Goal: Transaction & Acquisition: Book appointment/travel/reservation

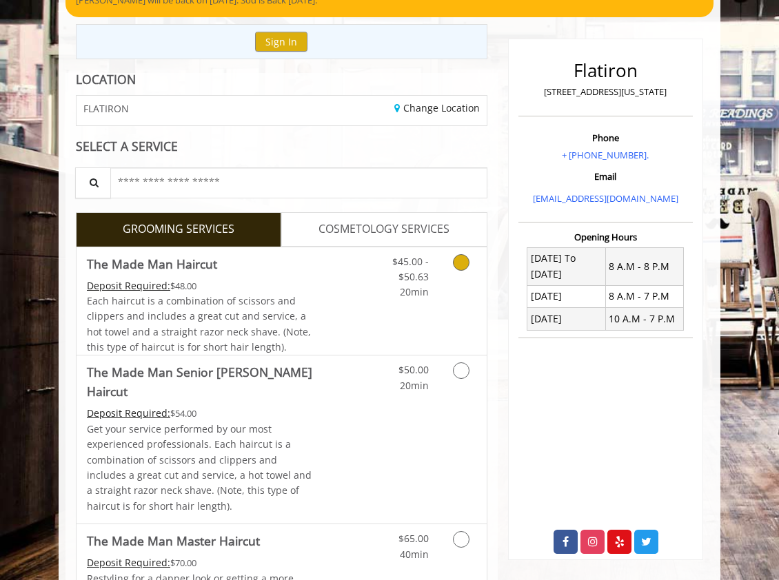
click at [371, 297] on link "Discounted Price" at bounding box center [350, 301] width 68 height 108
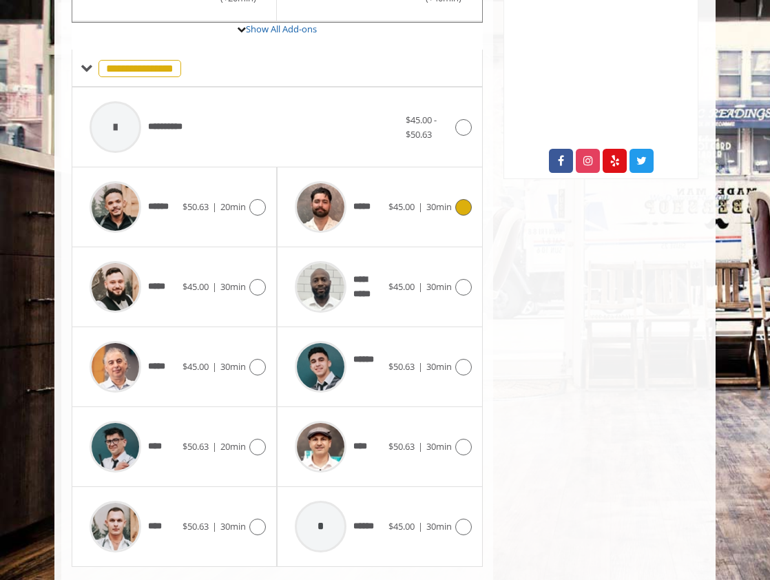
scroll to position [517, 0]
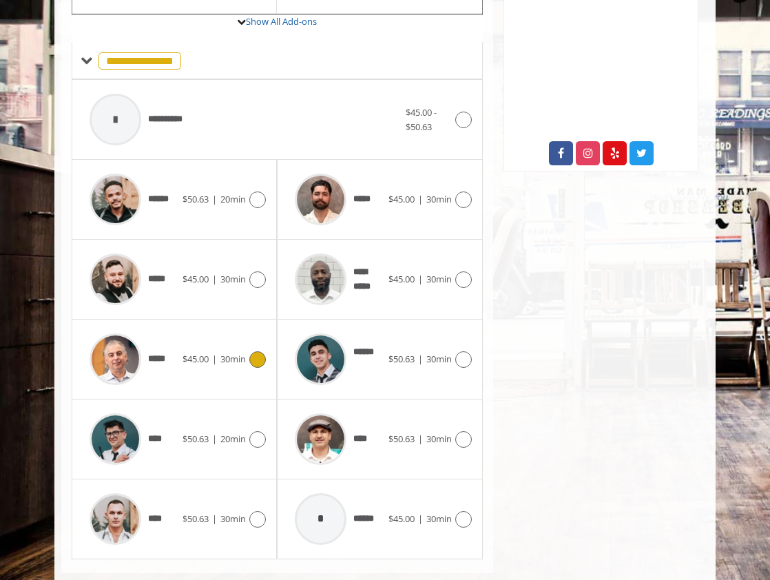
click at [243, 364] on span "30min" at bounding box center [232, 359] width 25 height 12
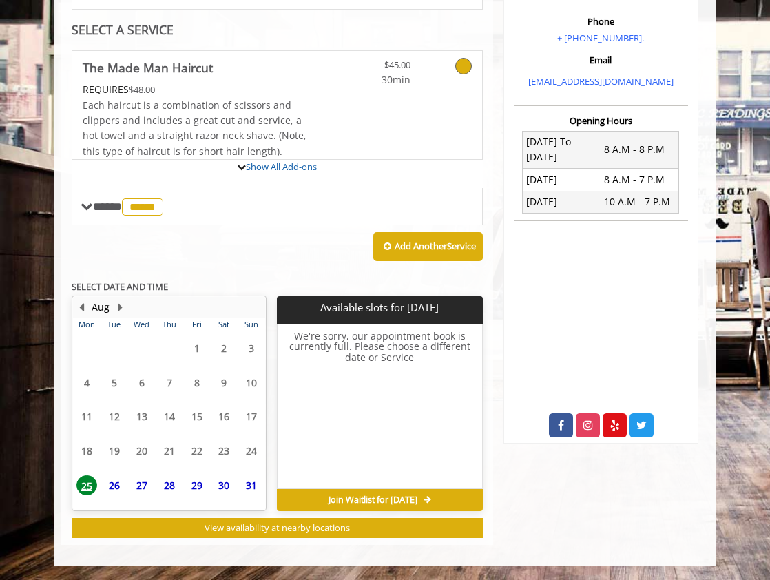
scroll to position [371, 0]
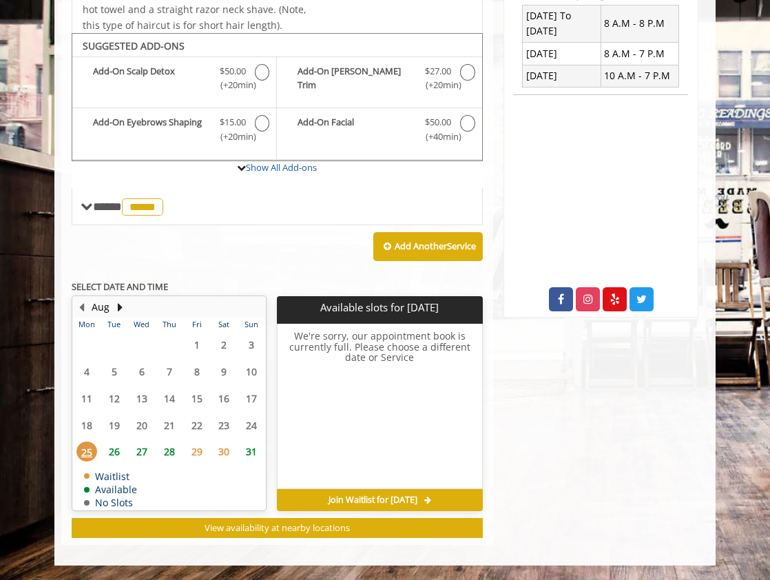
click at [113, 446] on span "26" at bounding box center [114, 452] width 21 height 20
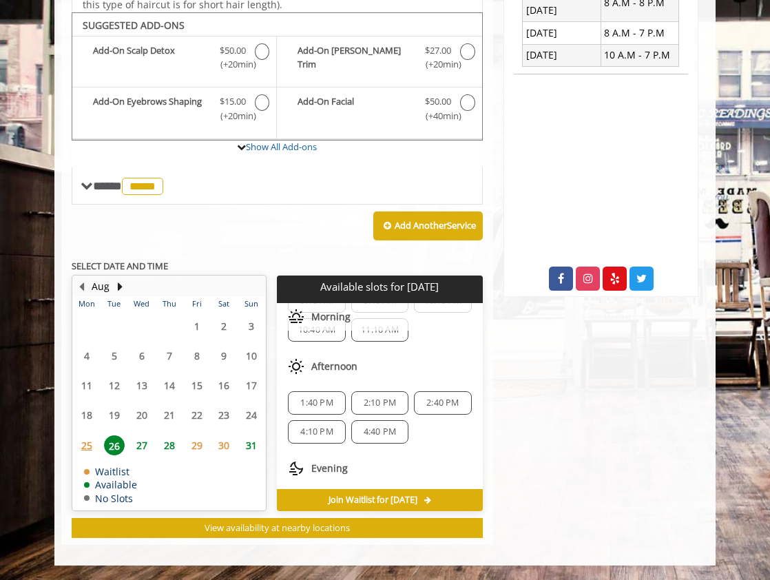
scroll to position [0, 0]
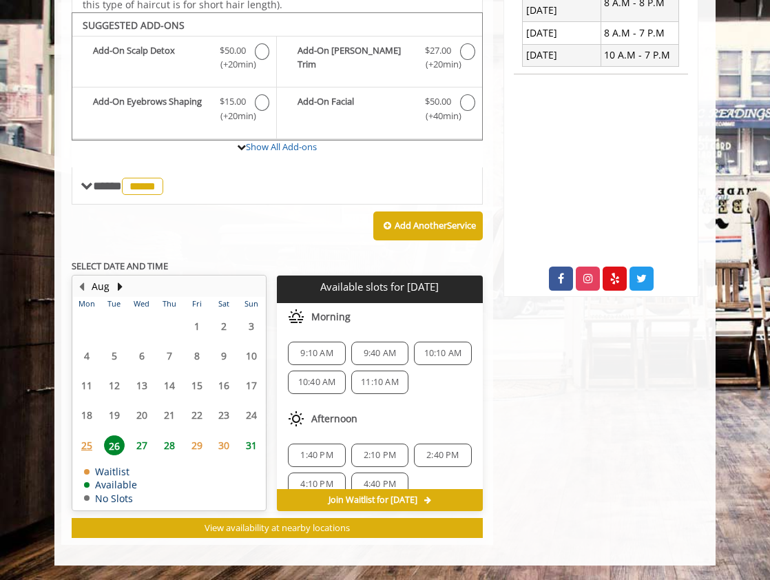
click at [322, 358] on span "9:10 AM" at bounding box center [316, 353] width 32 height 11
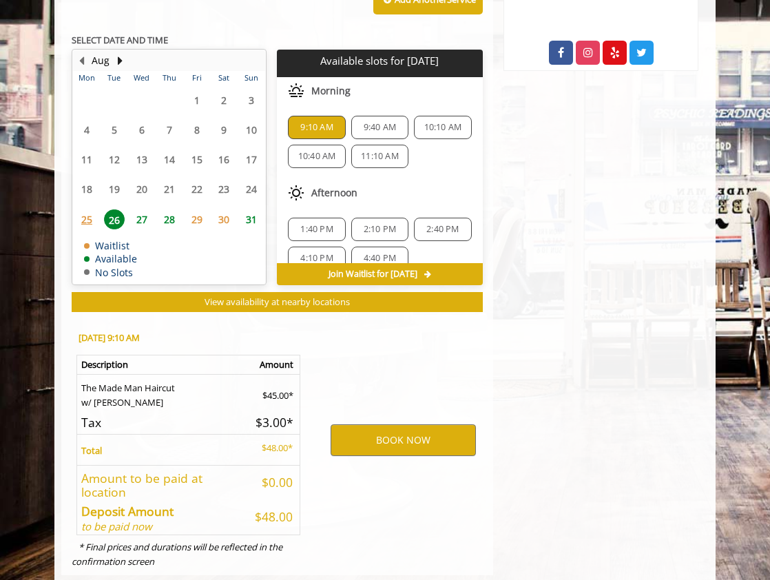
scroll to position [648, 0]
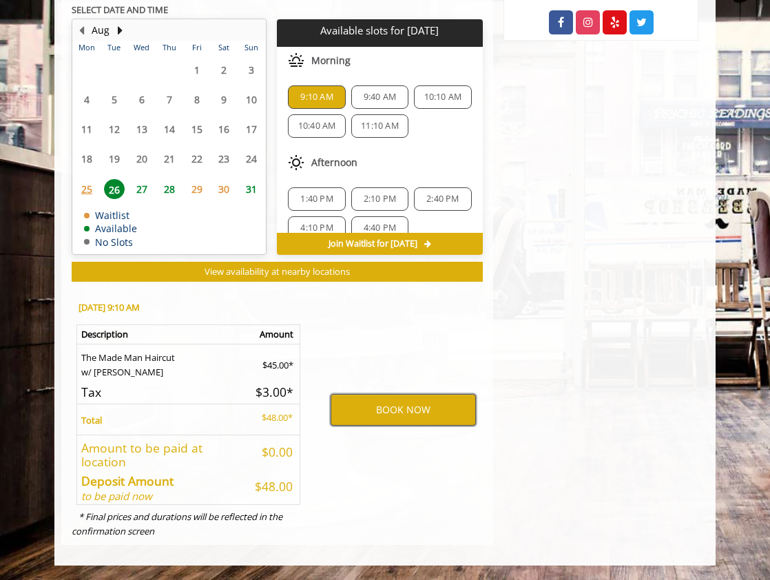
click at [369, 412] on button "BOOK NOW" at bounding box center [403, 410] width 145 height 32
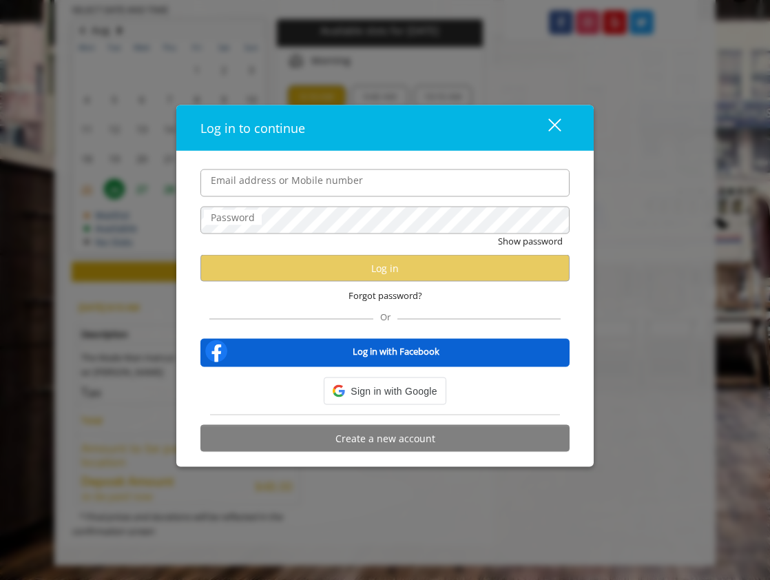
type input "**********"
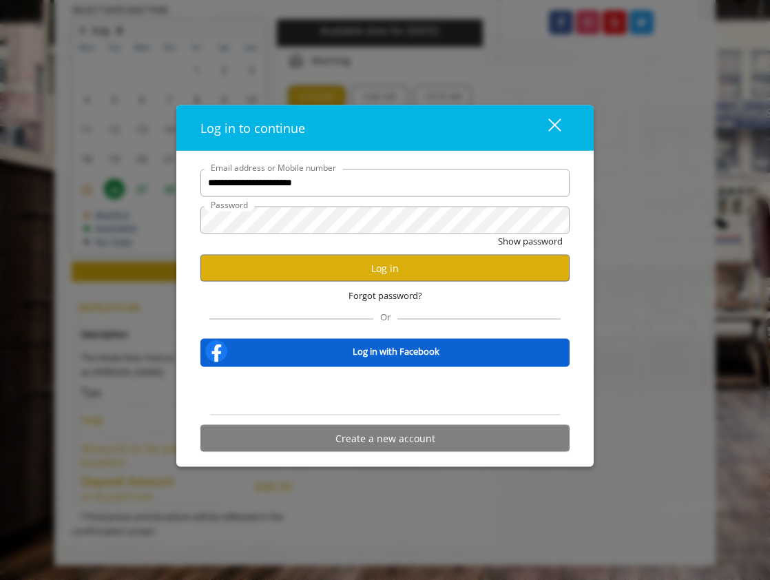
scroll to position [0, 0]
click at [351, 269] on button "Log in" at bounding box center [385, 268] width 369 height 27
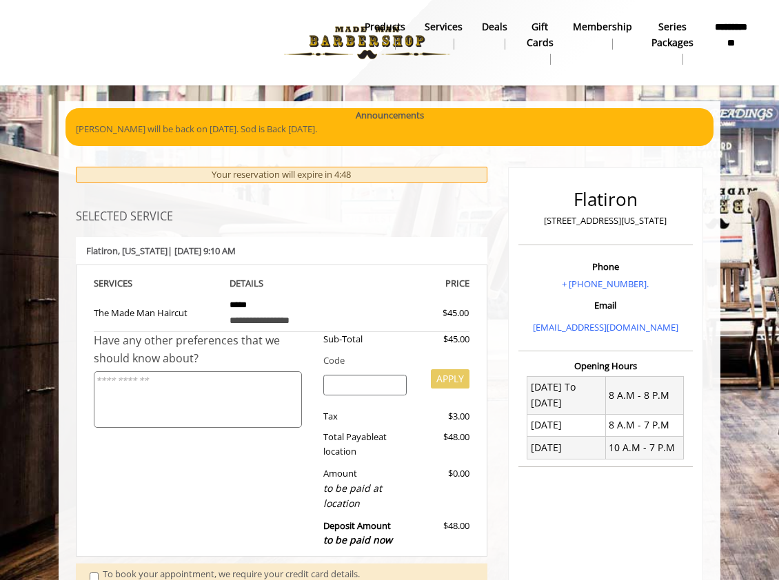
scroll to position [144, 0]
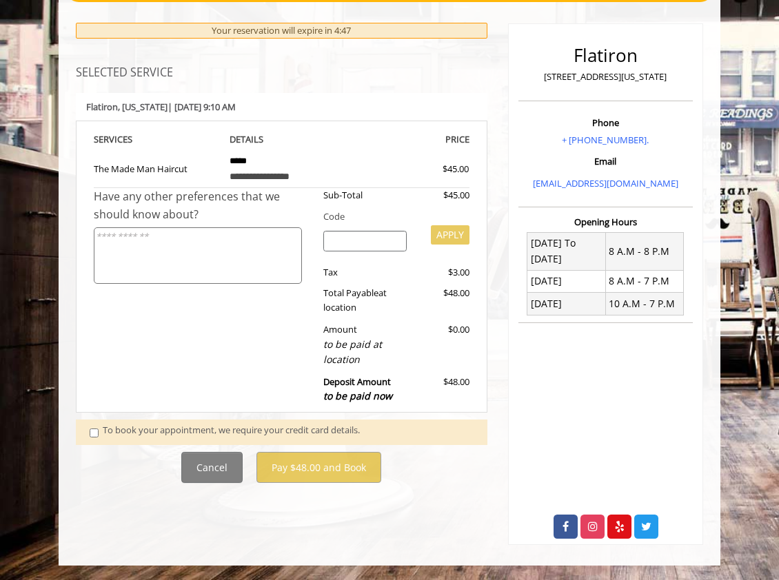
click at [133, 435] on div "To book your appointment, we require your credit card details." at bounding box center [288, 432] width 371 height 19
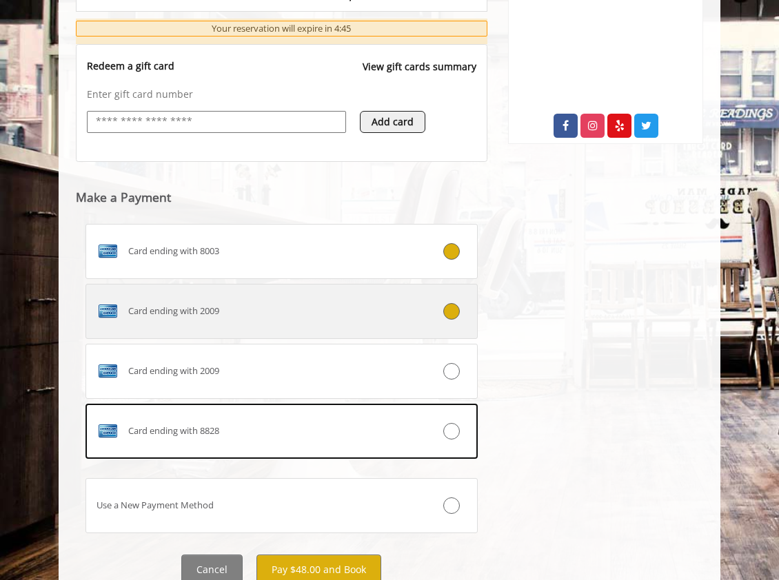
click at [389, 329] on label "Card ending with 2009" at bounding box center [281, 311] width 392 height 55
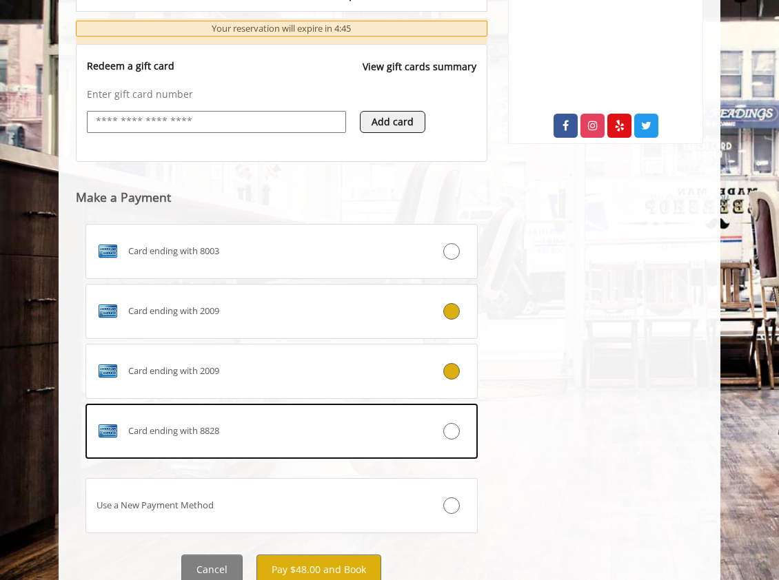
scroll to position [599, 0]
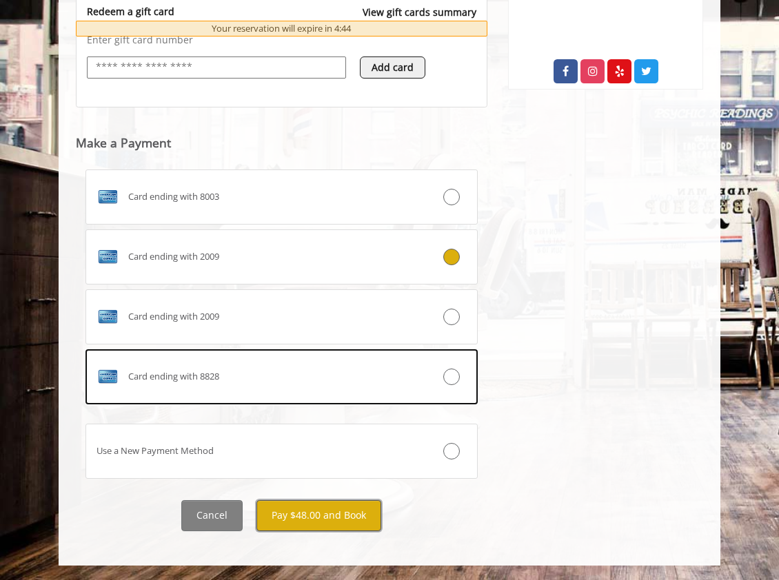
click at [303, 517] on button "Pay $48.00 and Book" at bounding box center [318, 515] width 125 height 31
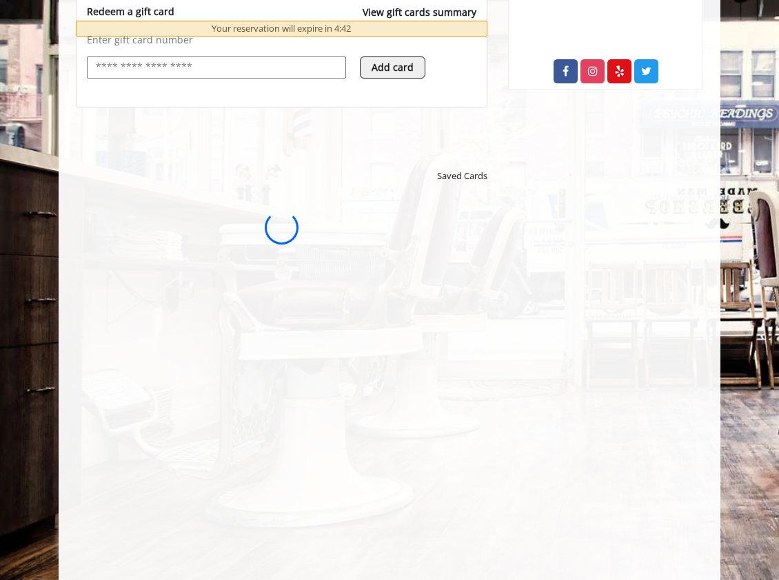
scroll to position [0, 0]
